Goal: Task Accomplishment & Management: Use online tool/utility

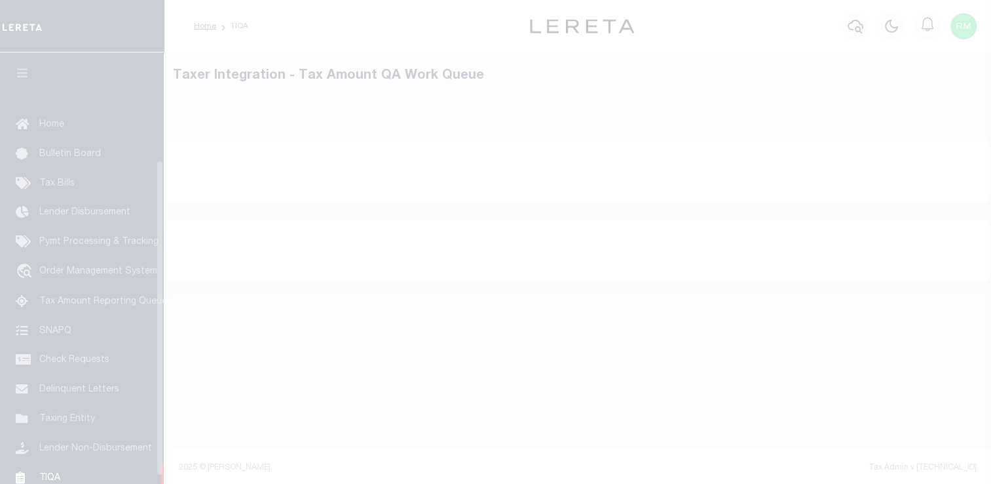
scroll to position [147, 0]
select select "200"
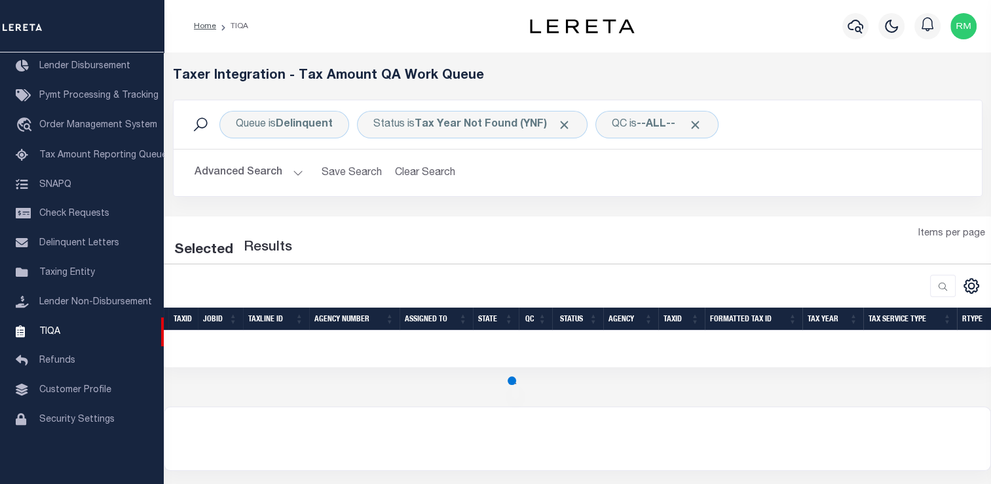
select select "200"
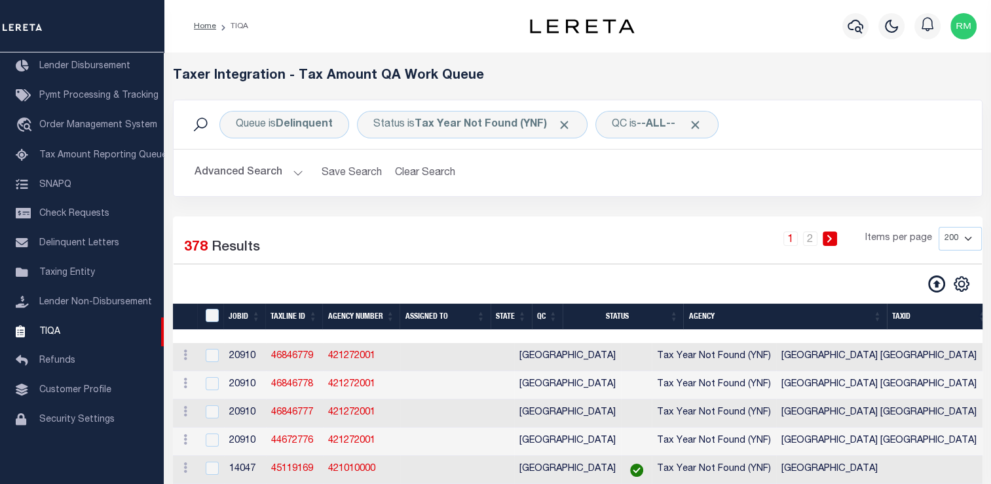
scroll to position [81, 0]
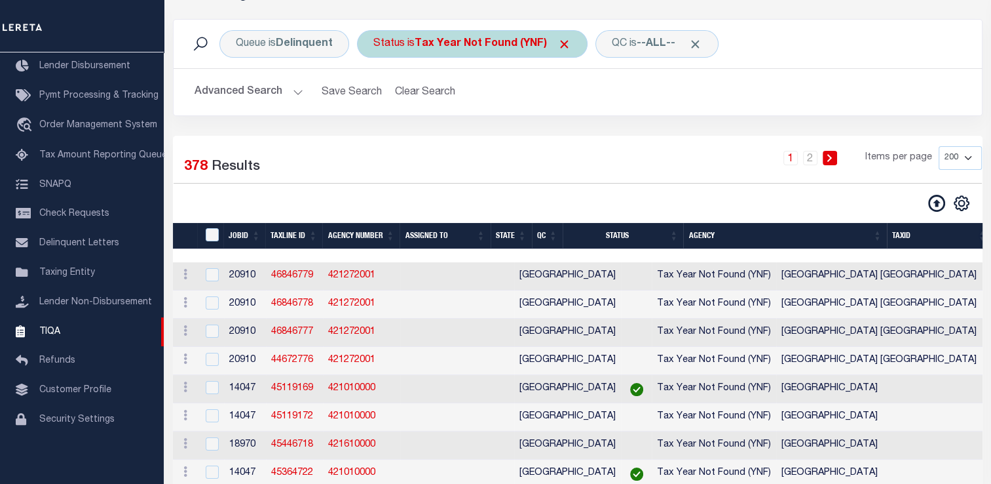
click at [501, 53] on div "Status is Tax Year Not Found (YNF)" at bounding box center [472, 44] width 231 height 28
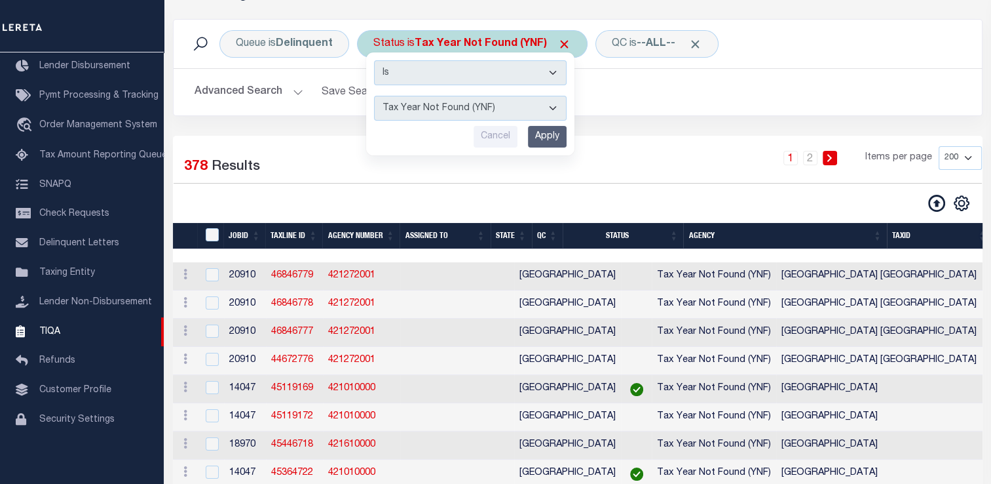
click at [482, 103] on select "AI - Bot Exception (ERR) AI - Bot Running (PLA) AI - Failed QA (FQA) AI - Prep …" at bounding box center [470, 108] width 193 height 25
select select "MZT"
click at [374, 96] on select "AI - Bot Exception (ERR) AI - Bot Running (PLA) AI - Failed QA (FQA) AI - Prep …" at bounding box center [470, 108] width 193 height 25
click at [556, 138] on input "Apply" at bounding box center [547, 137] width 39 height 22
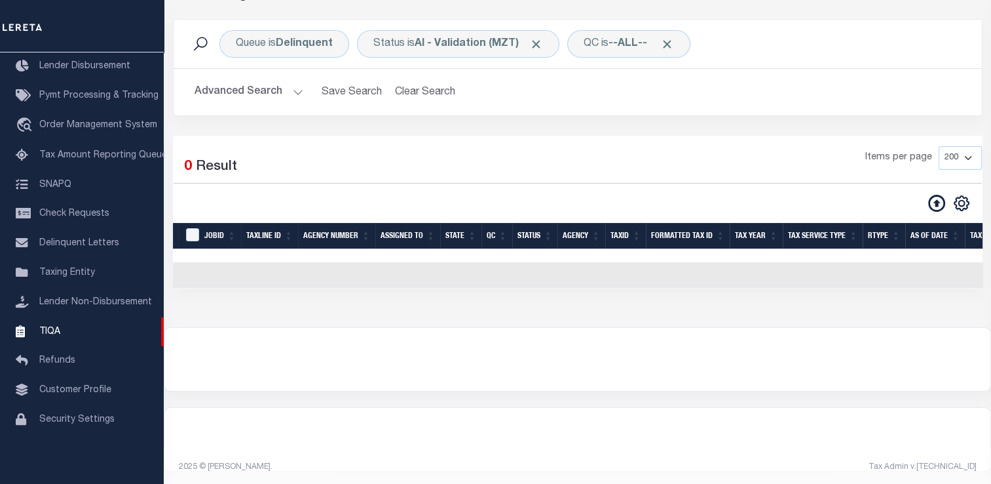
click at [257, 93] on button "Advanced Search" at bounding box center [249, 92] width 109 height 26
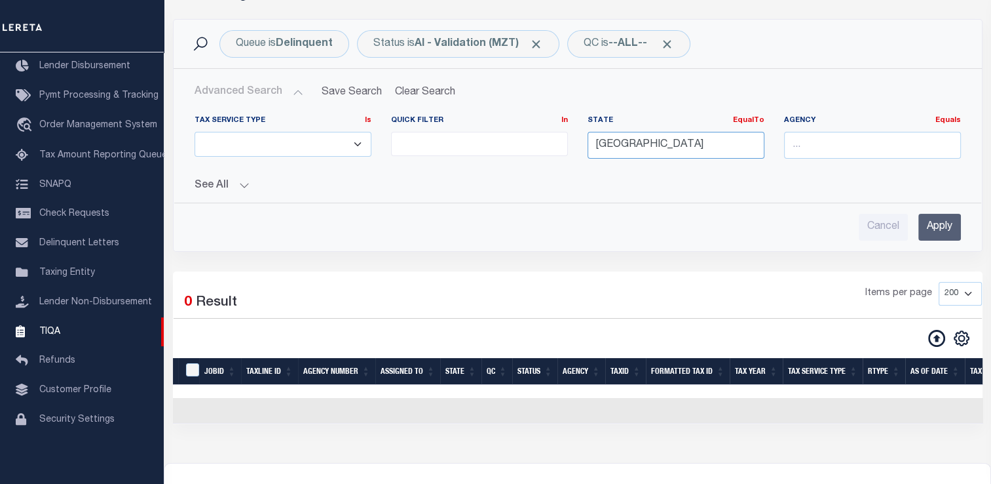
drag, startPoint x: 632, startPoint y: 152, endPoint x: 506, endPoint y: 155, distance: 125.8
click at [506, 155] on div "Tax Service Type Is Is Contains ESCROW NonESCROW Quick Filter In In View Only L…" at bounding box center [578, 142] width 786 height 54
click at [606, 170] on div "LA" at bounding box center [676, 169] width 176 height 21
type input "LA"
click at [942, 224] on input "Apply" at bounding box center [940, 227] width 43 height 27
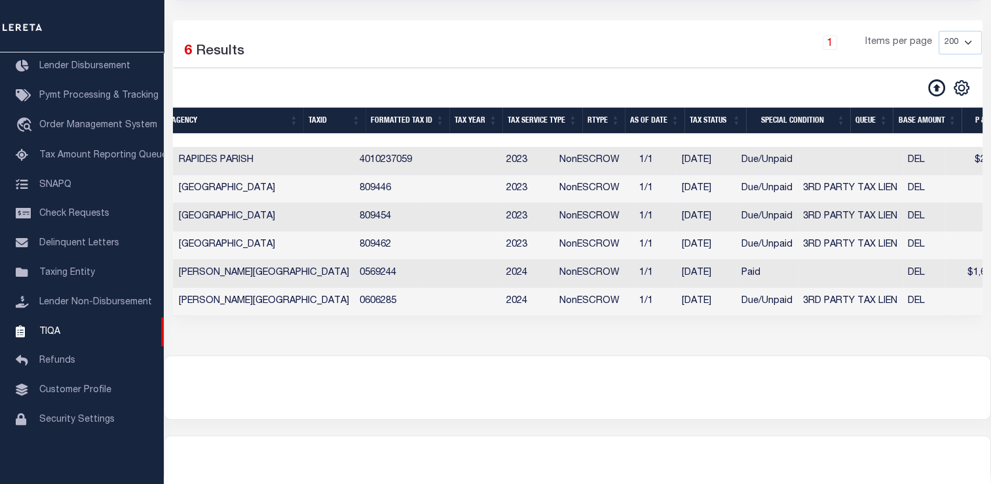
scroll to position [0, 533]
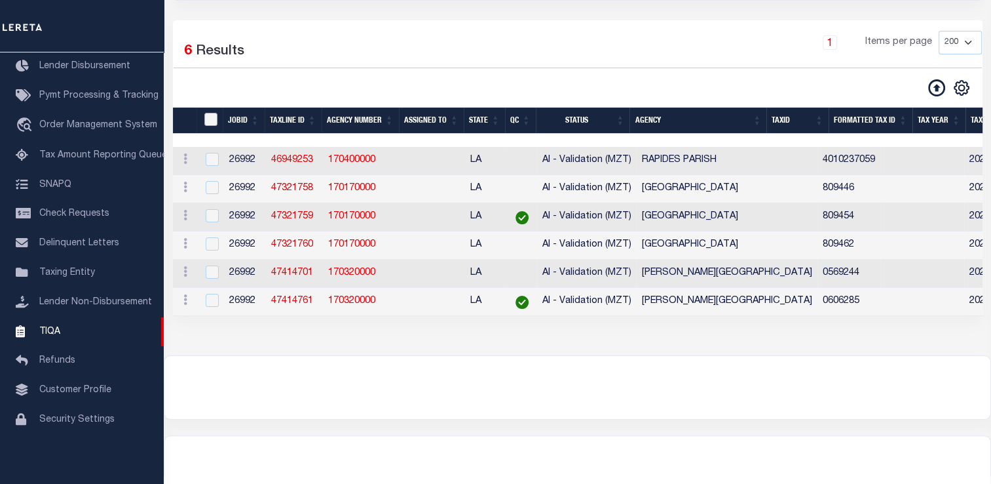
click at [207, 117] on input "TaxID" at bounding box center [210, 119] width 13 height 13
checkbox input "true"
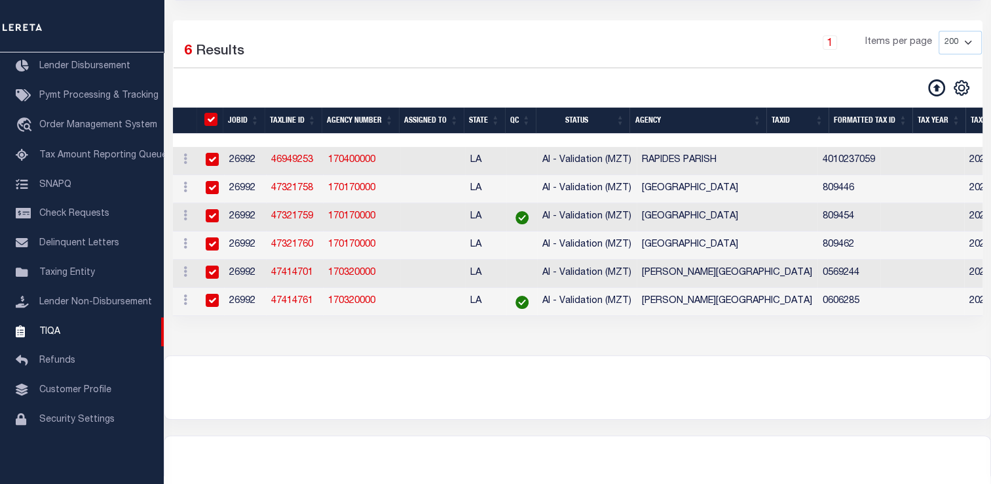
checkbox input "true"
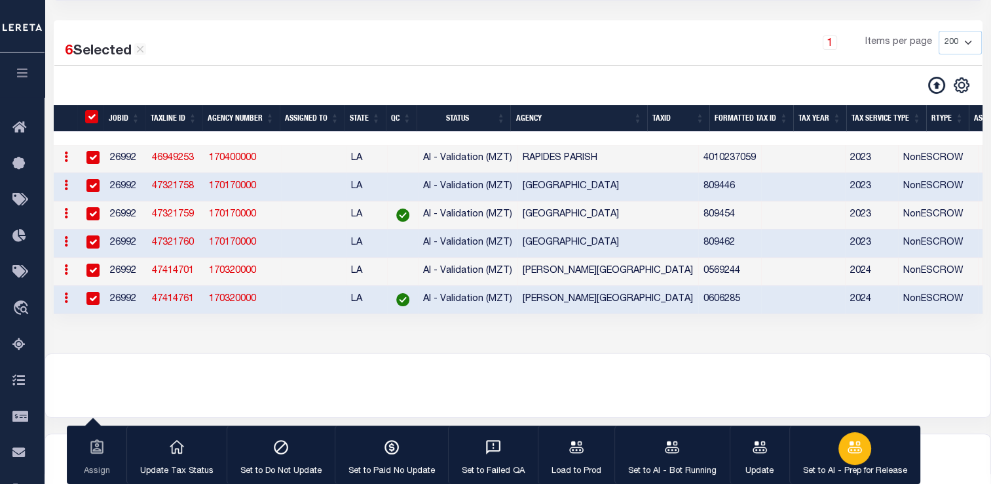
click at [854, 449] on icon "button" at bounding box center [854, 446] width 17 height 17
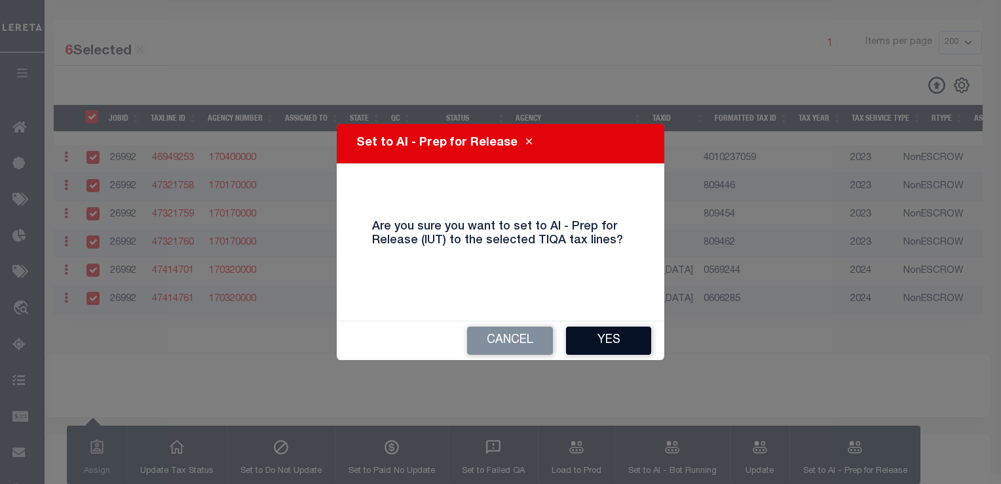
click at [618, 352] on button "Yes" at bounding box center [608, 340] width 85 height 28
